Goal: Task Accomplishment & Management: Complete application form

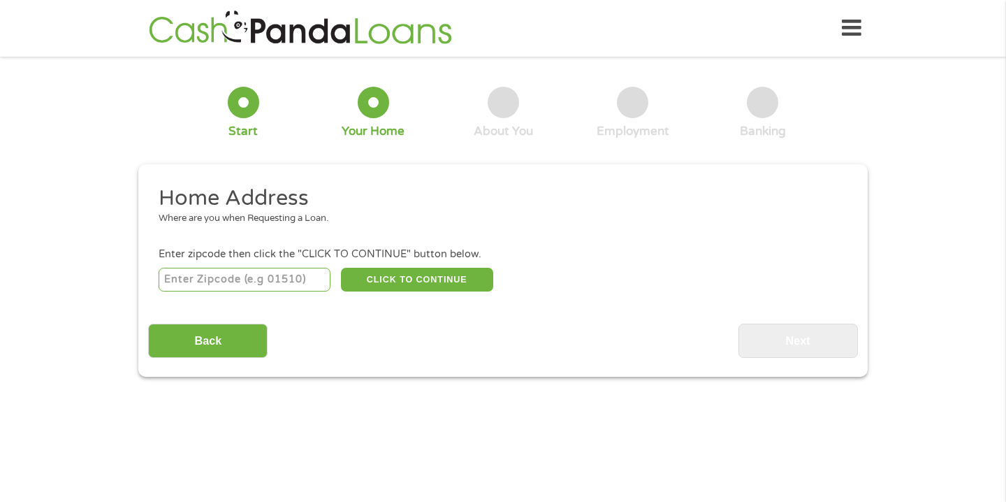
click at [261, 279] on input "number" at bounding box center [245, 280] width 173 height 24
type input "33060"
select select "[US_STATE]"
click at [386, 279] on button "CLICK TO CONTINUE" at bounding box center [417, 280] width 152 height 24
type input "33060"
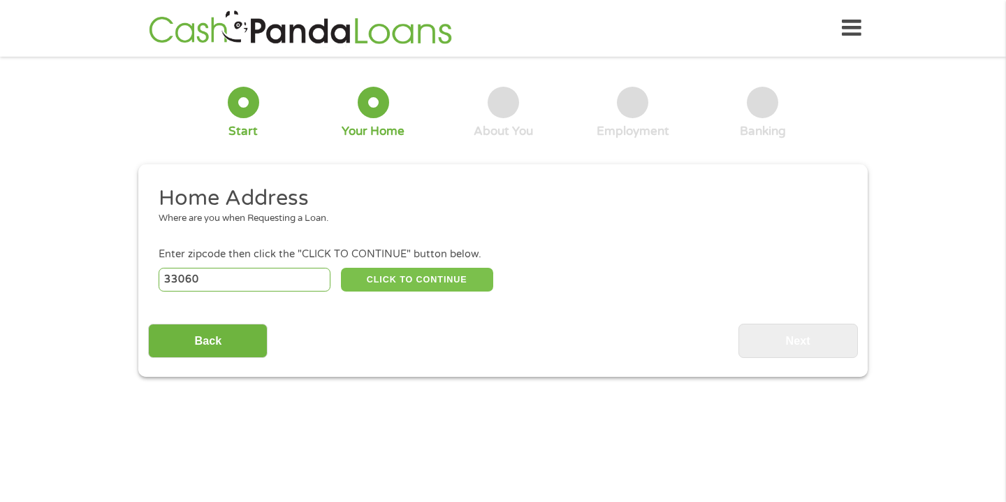
type input "[GEOGRAPHIC_DATA]"
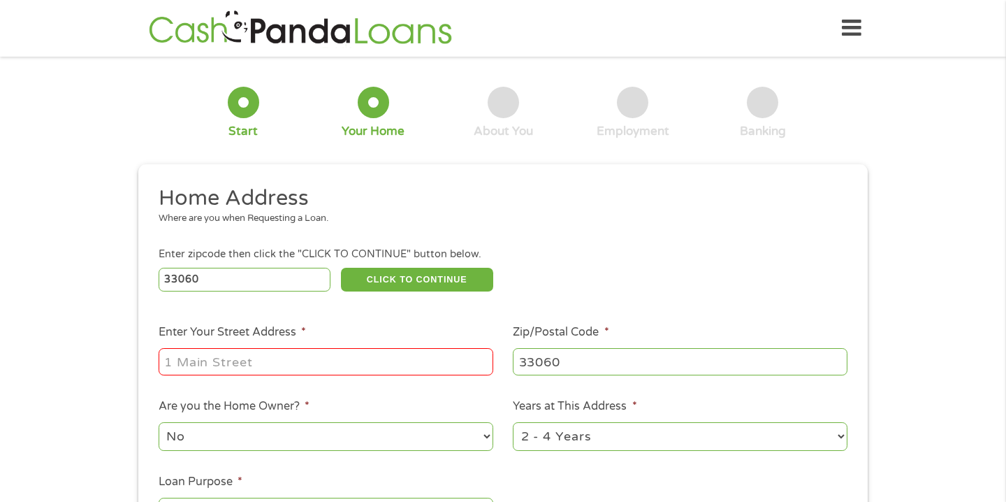
click at [310, 363] on input "Enter Your Street Address *" at bounding box center [326, 361] width 335 height 27
type input "[STREET_ADDRESS]"
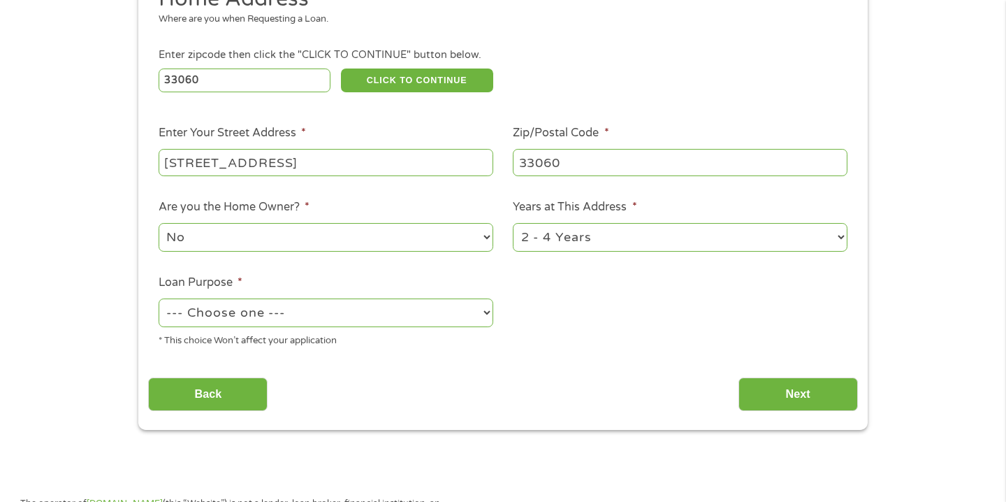
scroll to position [228, 0]
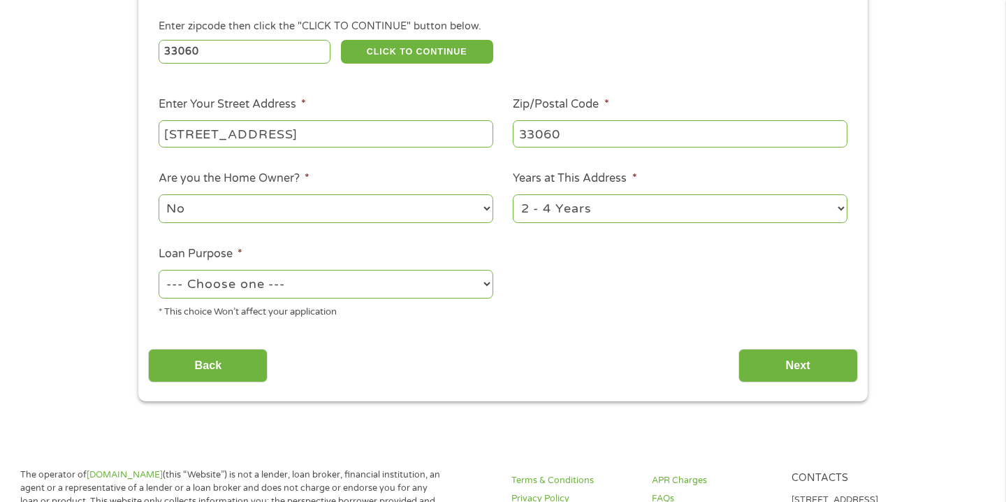
click at [839, 207] on select "1 Year or less 1 - 2 Years 2 - 4 Years Over 4 Years" at bounding box center [680, 208] width 335 height 29
select select "60months"
click at [513, 195] on select "1 Year or less 1 - 2 Years 2 - 4 Years Over 4 Years" at bounding box center [680, 208] width 335 height 29
click at [483, 287] on select "--- Choose one --- Pay Bills Debt Consolidation Home Improvement Major Purchase…" at bounding box center [326, 284] width 335 height 29
select select "paybills"
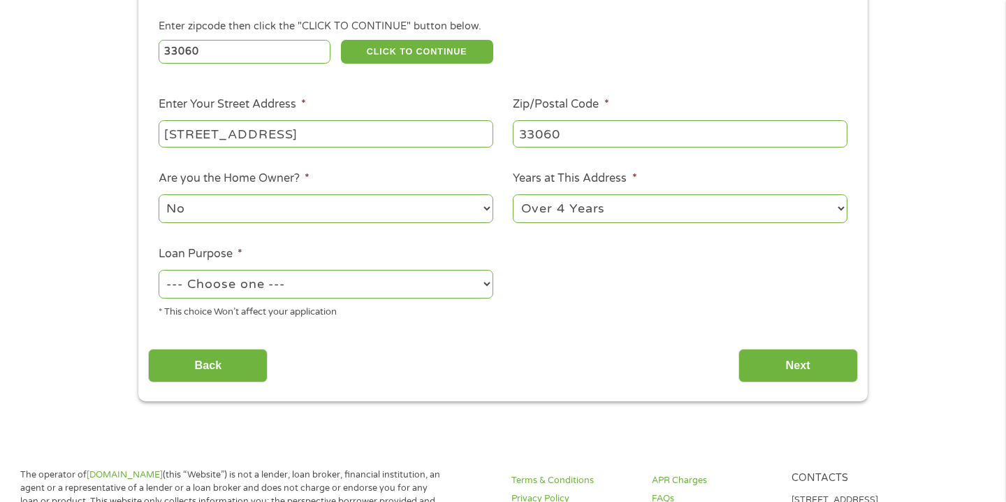
click at [159, 270] on select "--- Choose one --- Pay Bills Debt Consolidation Home Improvement Major Purchase…" at bounding box center [326, 284] width 335 height 29
click at [805, 367] on input "Next" at bounding box center [797, 366] width 119 height 34
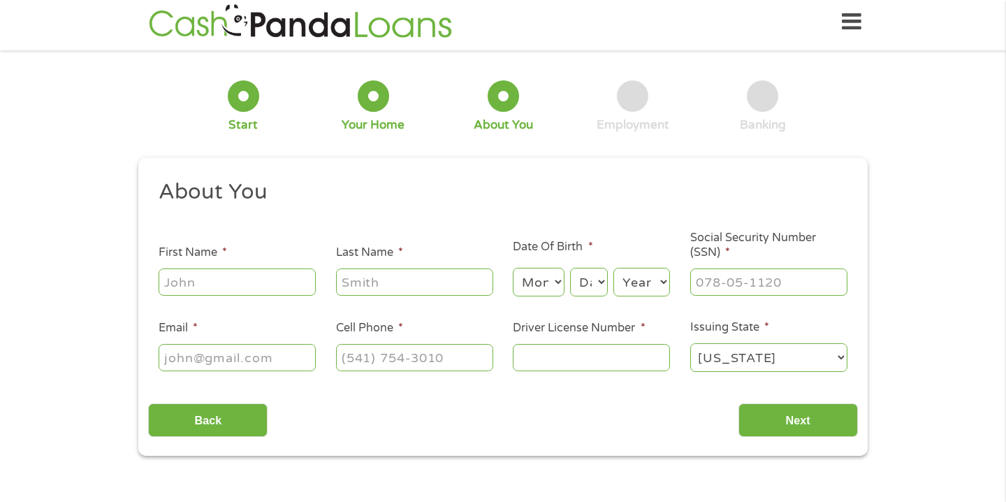
scroll to position [0, 0]
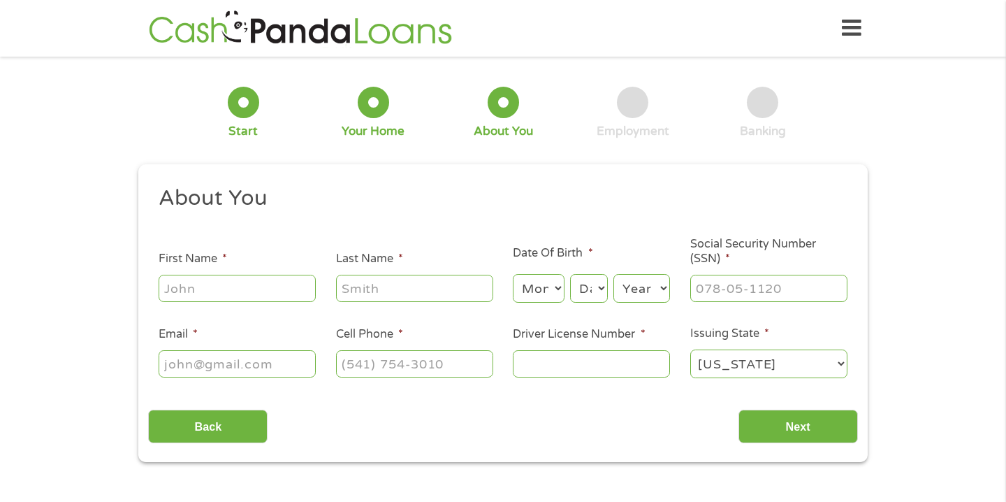
click at [233, 288] on input "First Name *" at bounding box center [237, 288] width 157 height 27
type input "[PERSON_NAME]"
type input "[EMAIL_ADDRESS][DOMAIN_NAME]"
type input "[PHONE_NUMBER]"
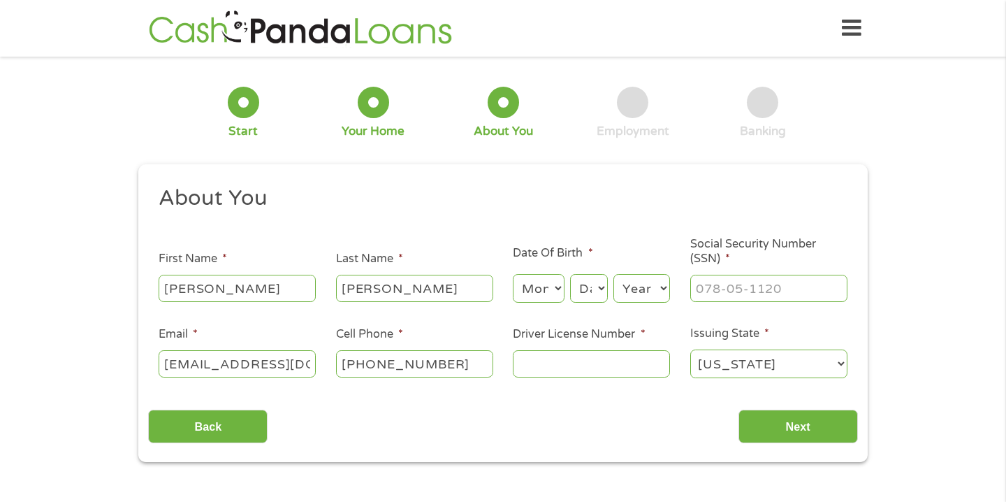
click at [554, 277] on select "Month 1 2 3 4 5 6 7 8 9 10 11 12" at bounding box center [538, 288] width 51 height 29
select select "10"
click at [513, 275] on select "Month 1 2 3 4 5 6 7 8 9 10 11 12" at bounding box center [538, 288] width 51 height 29
click at [602, 290] on select "Day 1 2 3 4 5 6 7 8 9 10 11 12 13 14 15 16 17 18 19 20 21 22 23 24 25 26 27 28 …" at bounding box center [589, 288] width 38 height 29
select select "12"
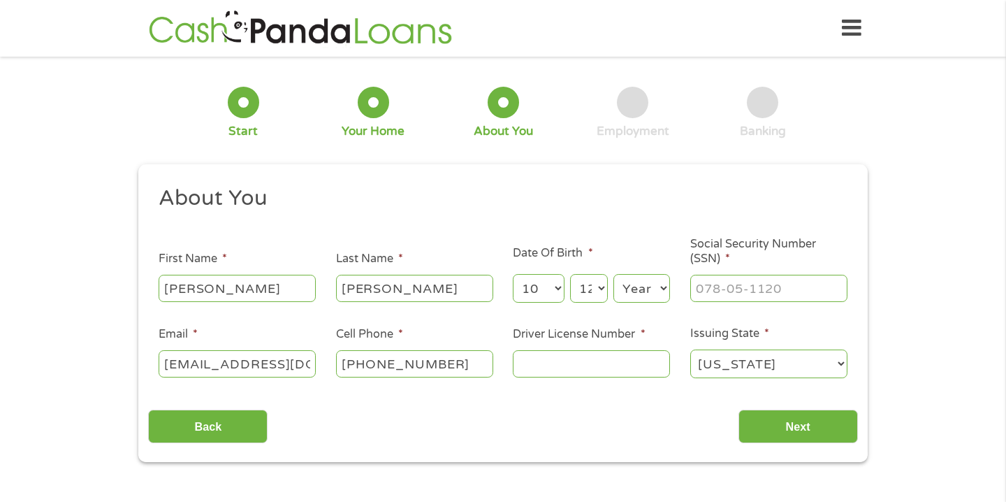
click at [570, 275] on select "Day 1 2 3 4 5 6 7 8 9 10 11 12 13 14 15 16 17 18 19 20 21 22 23 24 25 26 27 28 …" at bounding box center [589, 288] width 38 height 29
click at [662, 293] on select "Year [DATE] 2006 2005 2004 2003 2002 2001 2000 1999 1998 1997 1996 1995 1994 19…" at bounding box center [641, 288] width 57 height 29
select select "1971"
click at [613, 275] on select "Year [DATE] 2006 2005 2004 2003 2002 2001 2000 1999 1998 1997 1996 1995 1994 19…" at bounding box center [641, 288] width 57 height 29
click at [755, 300] on input "___-__-____" at bounding box center [768, 288] width 157 height 27
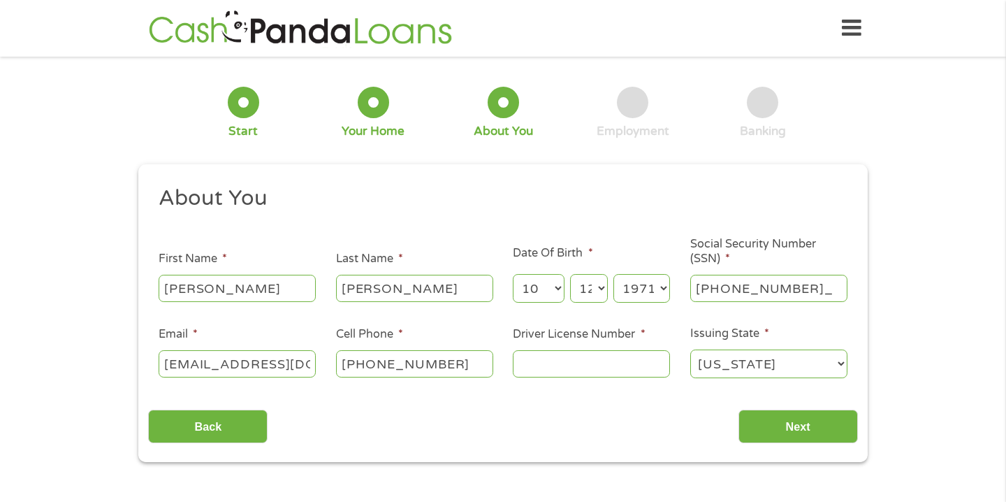
type input "583-65-3966"
click at [591, 367] on input "Driver License Number *" at bounding box center [591, 363] width 157 height 27
type input "r261213718720"
click at [783, 427] on input "Next" at bounding box center [797, 426] width 119 height 34
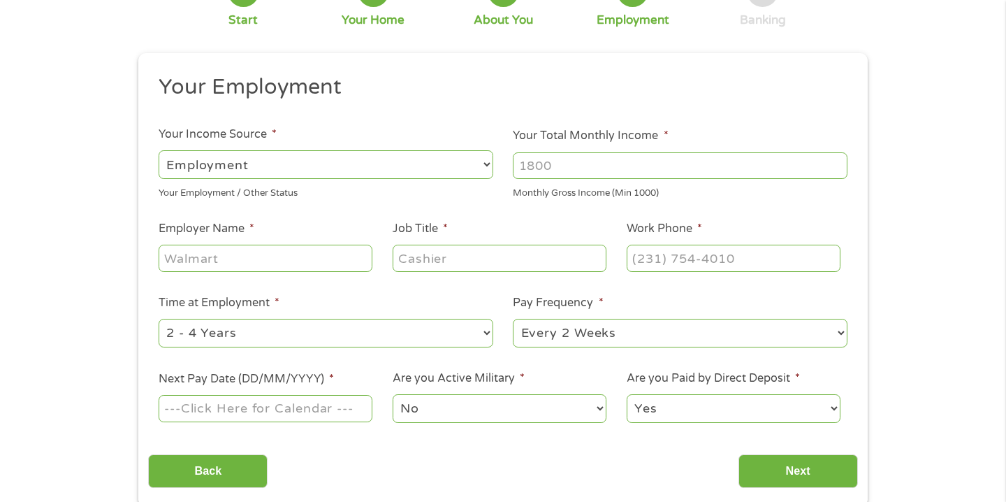
scroll to position [112, 0]
click at [576, 166] on input "Your Total Monthly Income *" at bounding box center [680, 164] width 335 height 27
type input "3000"
click at [306, 256] on input "Employer Name *" at bounding box center [266, 256] width 214 height 27
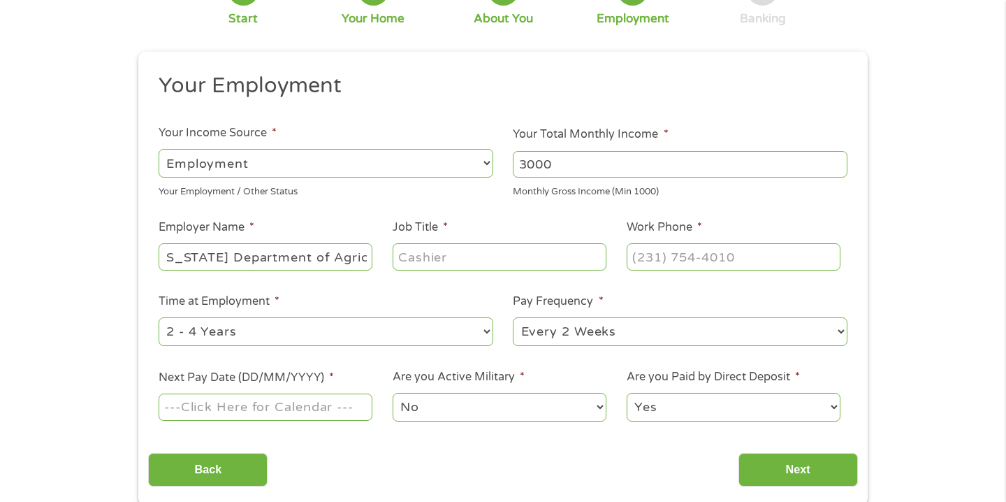
scroll to position [0, 23]
type input "[US_STATE] Department of Agriculture"
click at [421, 255] on input "Job Title *" at bounding box center [500, 256] width 214 height 27
type input "inspector agriculture"
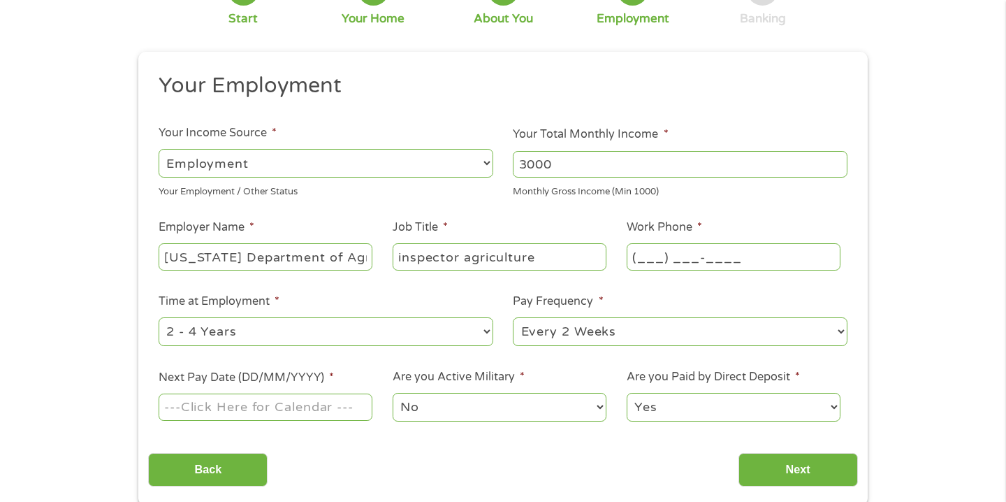
click at [656, 258] on input "(___) ___-____" at bounding box center [734, 256] width 214 height 27
type input "[PHONE_NUMBER]"
click at [297, 411] on input "Next Pay Date (DD/MM/YYYY) *" at bounding box center [266, 406] width 214 height 27
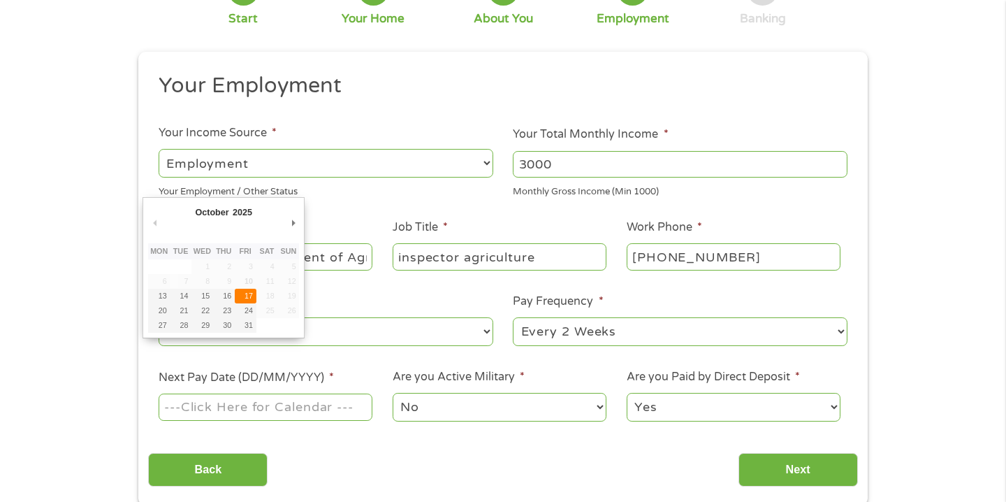
type input "[DATE]"
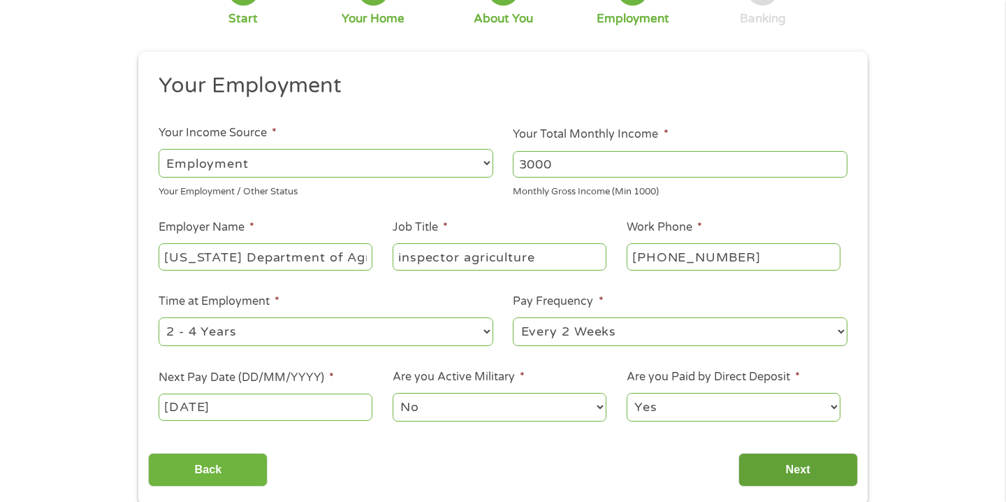
click at [782, 473] on input "Next" at bounding box center [797, 470] width 119 height 34
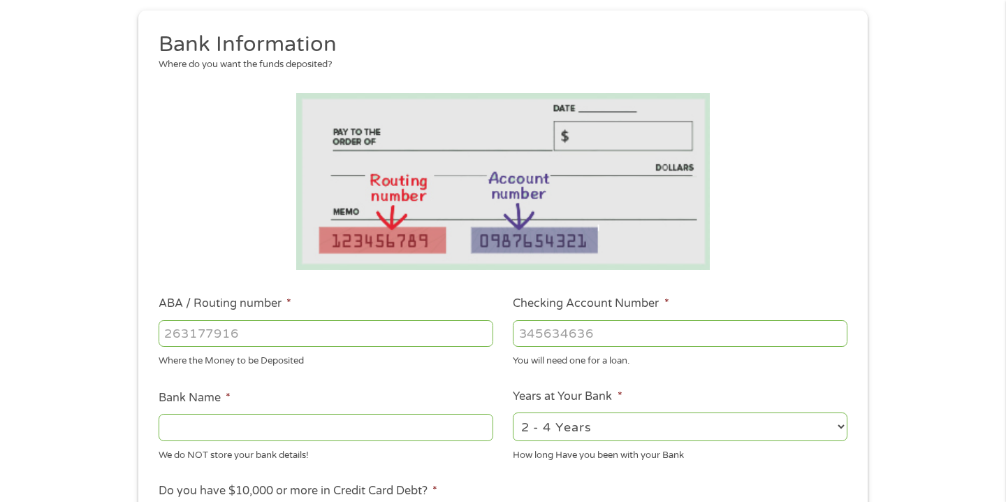
scroll to position [182, 0]
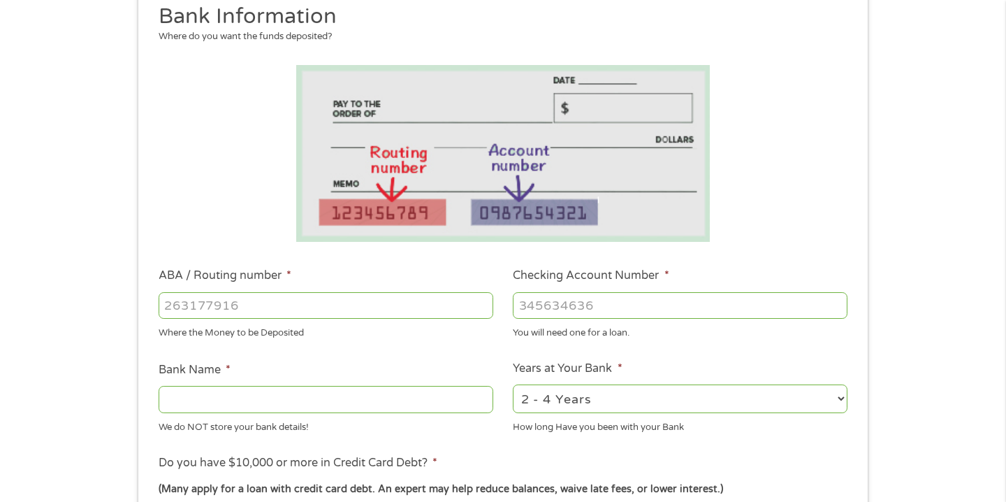
click at [430, 302] on input "ABA / Routing number *" at bounding box center [326, 305] width 335 height 27
type input "063107513"
type input "[PERSON_NAME] FARGO BANK"
type input "063107513"
click at [582, 305] on input "Checking Account Number *" at bounding box center [680, 305] width 335 height 27
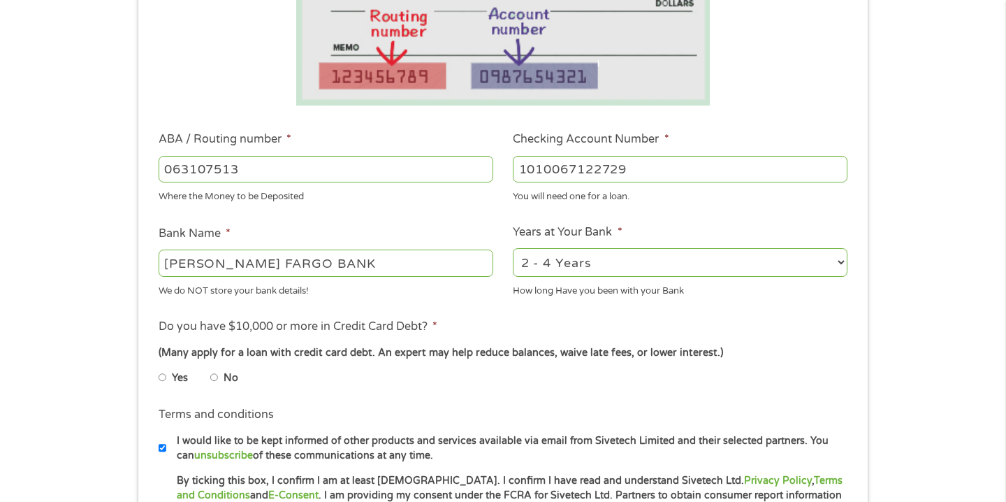
scroll to position [327, 0]
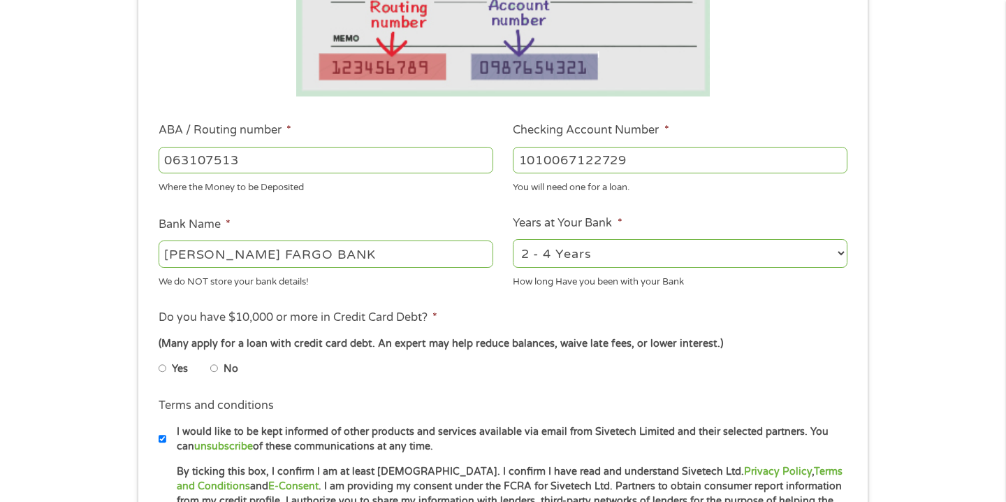
type input "1010067122729"
click at [845, 250] on select "2 - 4 Years 6 - 12 Months 1 - 2 Years Over 4 Years" at bounding box center [680, 253] width 335 height 29
select select "60months"
click at [513, 239] on select "2 - 4 Years 6 - 12 Months 1 - 2 Years Over 4 Years" at bounding box center [680, 253] width 335 height 29
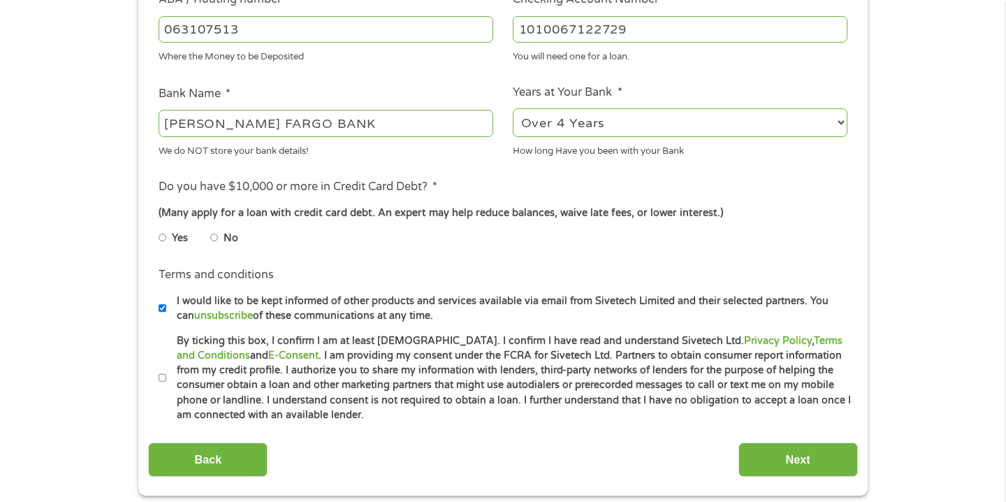
scroll to position [465, 0]
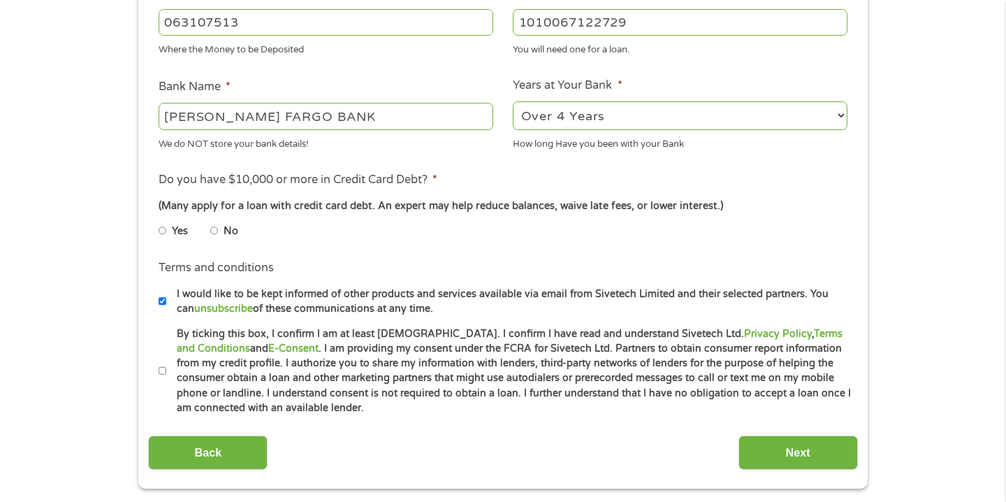
click at [212, 229] on input "No" at bounding box center [214, 230] width 8 height 22
radio input "true"
click at [163, 367] on input "By ticking this box, I confirm I am at least [DEMOGRAPHIC_DATA]. I confirm I ha…" at bounding box center [163, 371] width 8 height 22
checkbox input "true"
click at [805, 455] on input "Next" at bounding box center [797, 452] width 119 height 34
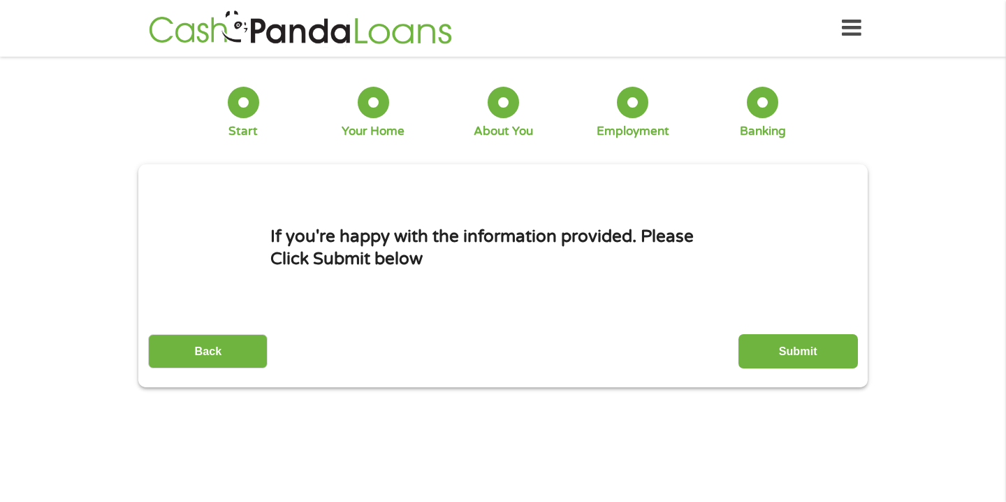
scroll to position [0, 0]
click at [817, 345] on input "Submit" at bounding box center [797, 351] width 119 height 34
